Goal: Task Accomplishment & Management: Manage account settings

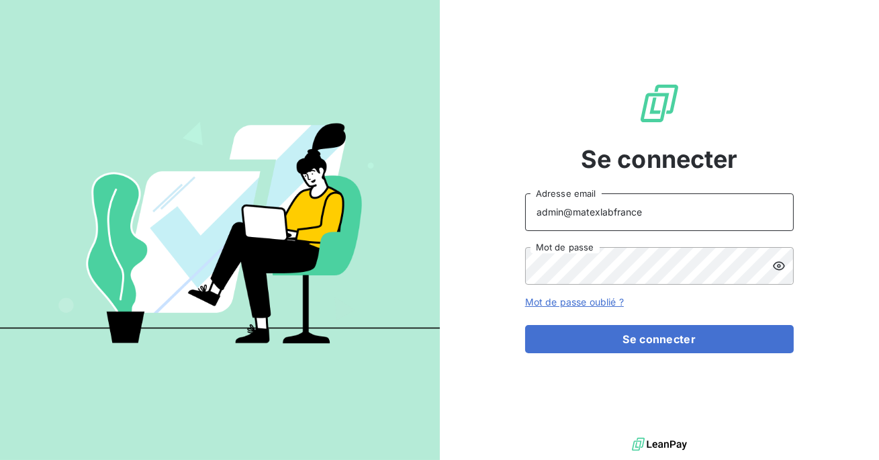
click at [648, 211] on input "admin@matexlabfrance" at bounding box center [659, 212] width 268 height 38
type input "admin@asaptt"
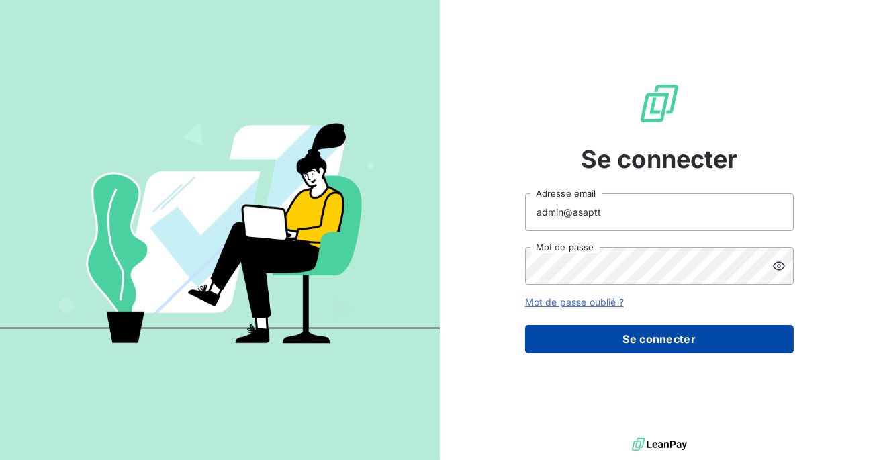
click at [639, 345] on button "Se connecter" at bounding box center [659, 339] width 268 height 28
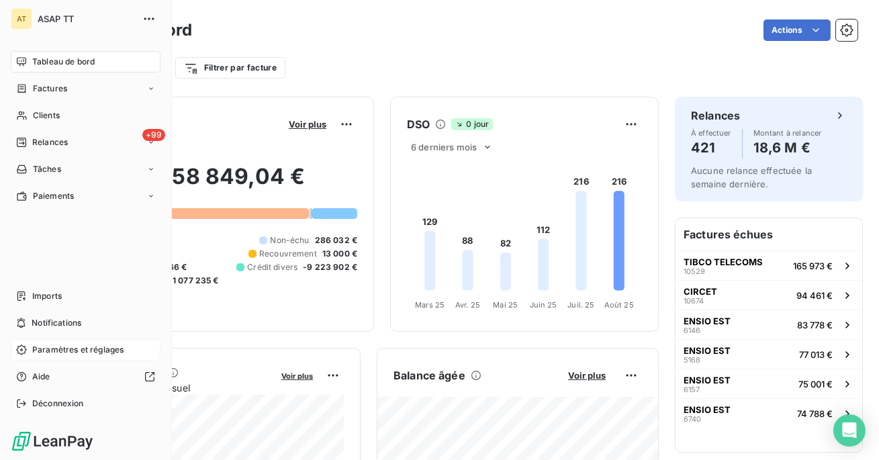
click at [67, 352] on span "Paramètres et réglages" at bounding box center [77, 350] width 91 height 12
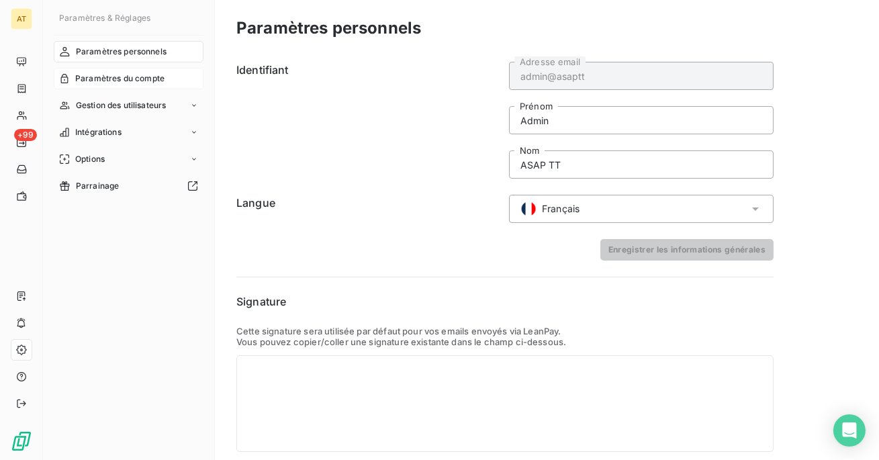
click at [100, 82] on span "Paramètres du compte" at bounding box center [119, 78] width 89 height 12
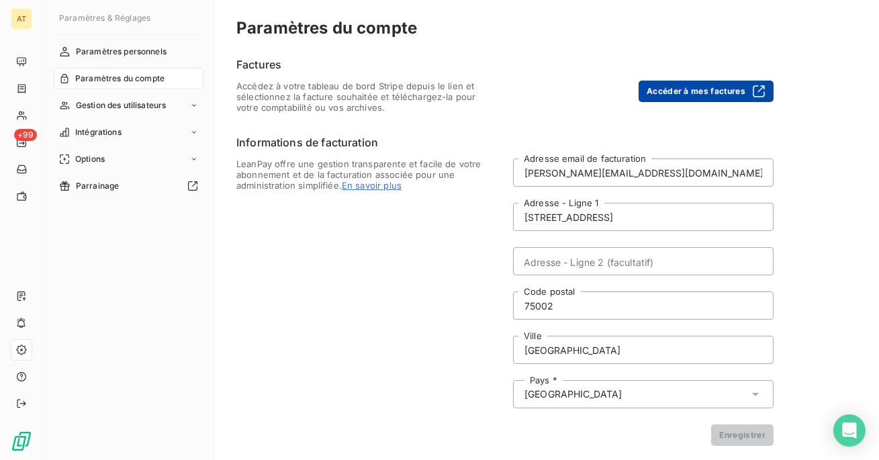
click at [694, 89] on button "Accéder à mes factures" at bounding box center [705, 91] width 135 height 21
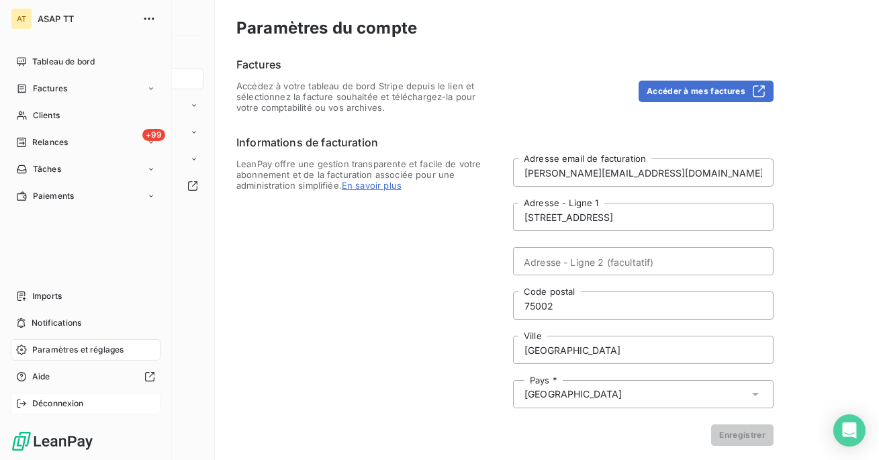
click at [26, 399] on icon at bounding box center [21, 403] width 11 height 11
